Goal: Find specific page/section: Find specific page/section

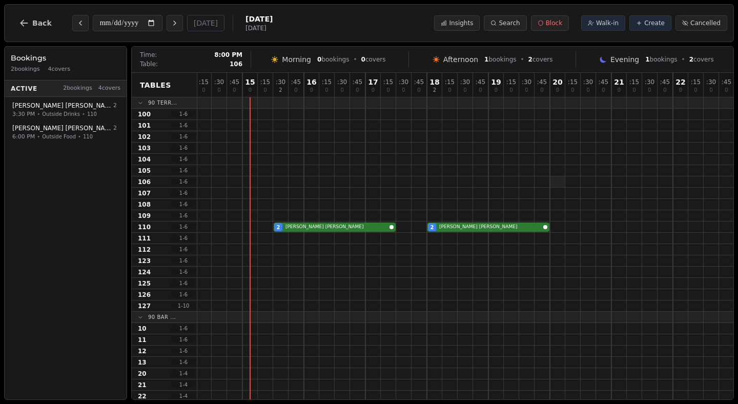
scroll to position [0, 156]
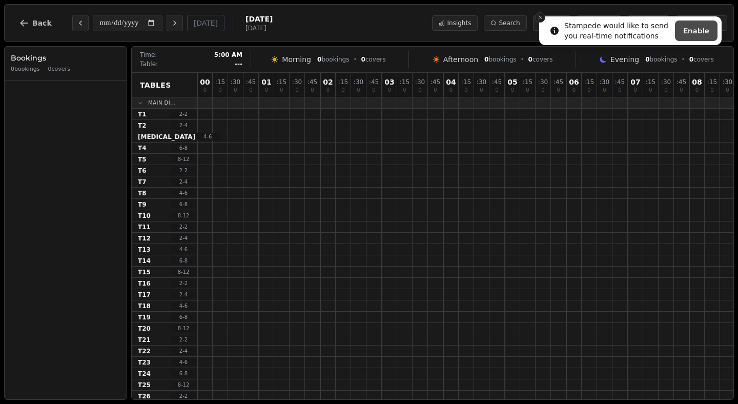
click at [542, 18] on icon "Close toast" at bounding box center [540, 17] width 6 height 6
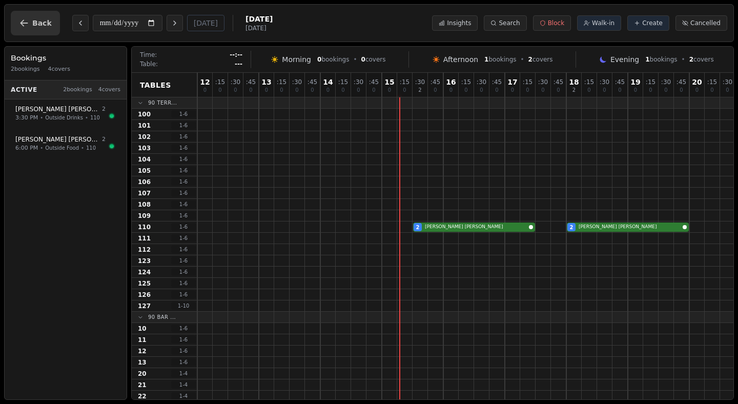
click at [39, 21] on span "Back" at bounding box center [41, 22] width 19 height 7
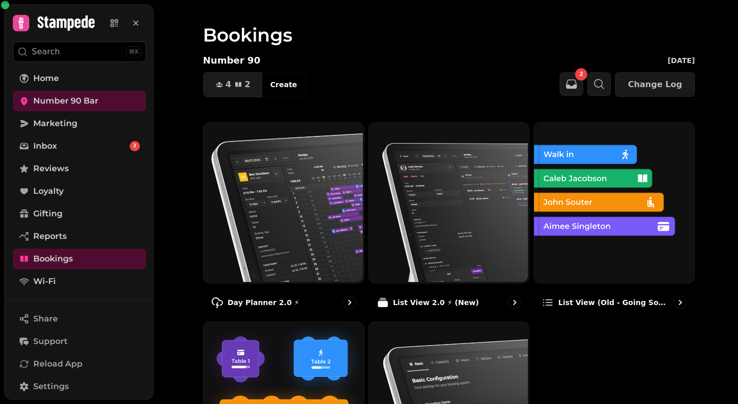
click at [88, 49] on button "Search ⌘K" at bounding box center [79, 52] width 133 height 20
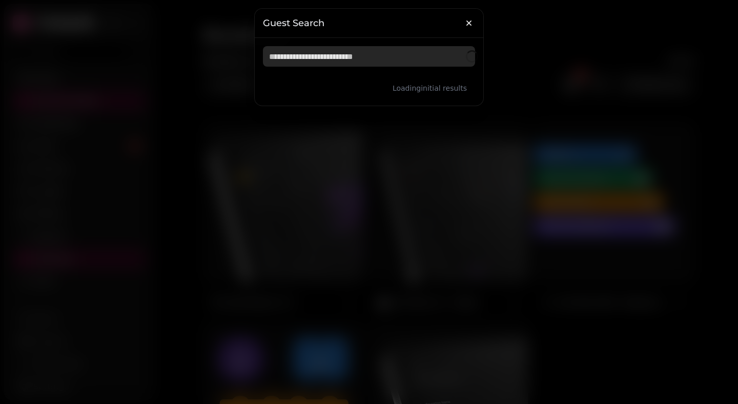
click at [291, 62] on input "text" at bounding box center [369, 56] width 212 height 20
type input "**********"
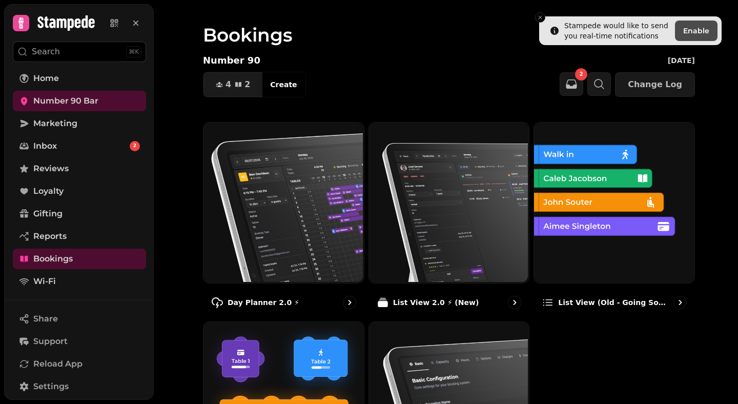
click at [56, 53] on p "Search" at bounding box center [46, 52] width 28 height 12
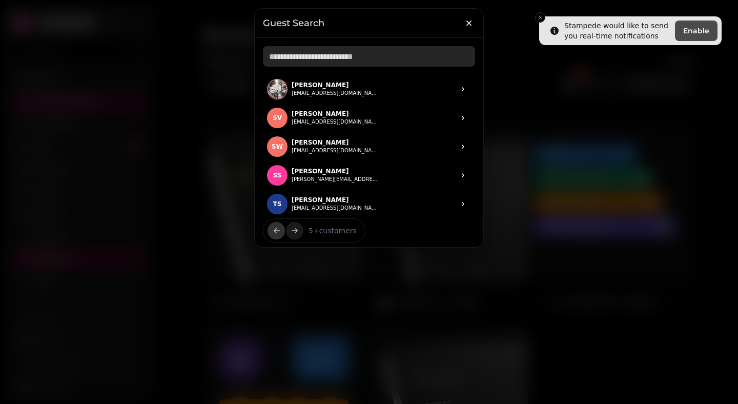
click at [301, 63] on input "text" at bounding box center [369, 56] width 212 height 20
type input "**********"
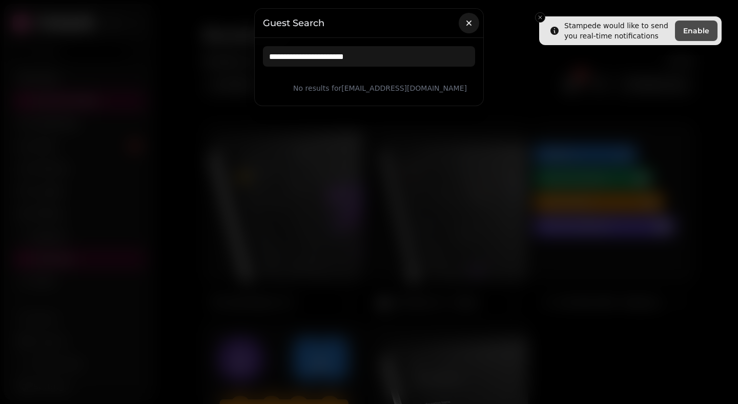
click at [469, 28] on button "button" at bounding box center [469, 23] width 20 height 20
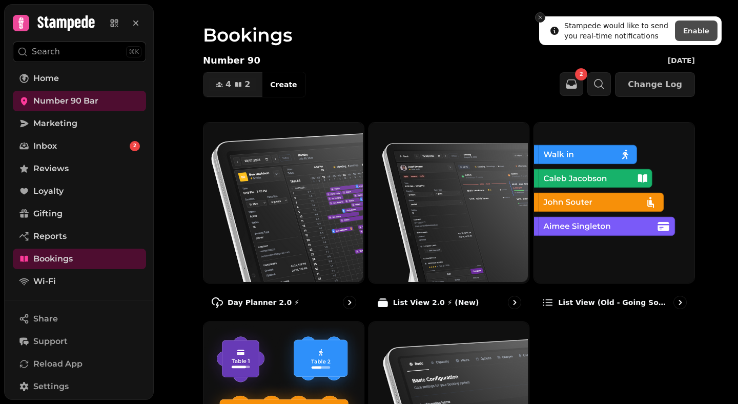
click at [542, 17] on icon "Close toast" at bounding box center [540, 17] width 6 height 6
